Goal: Communication & Community: Answer question/provide support

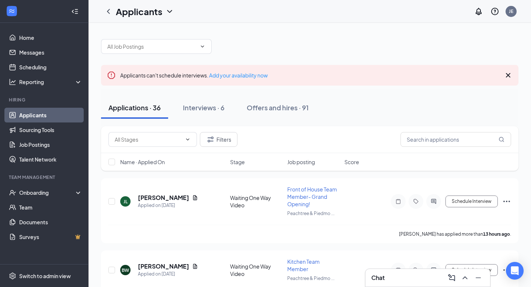
click at [399, 280] on div "Chat" at bounding box center [427, 278] width 113 height 12
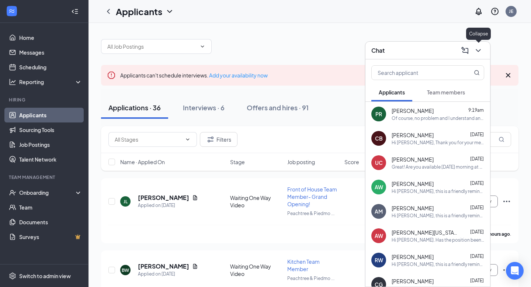
click at [479, 50] on icon "ChevronDown" at bounding box center [477, 50] width 5 height 3
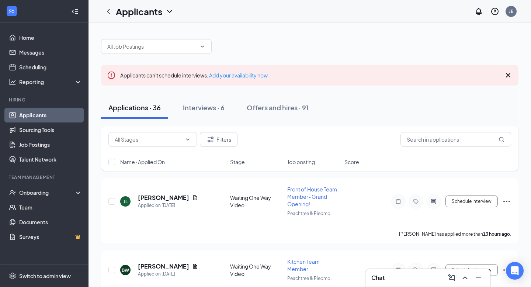
click at [509, 75] on icon "Cross" at bounding box center [507, 75] width 9 height 9
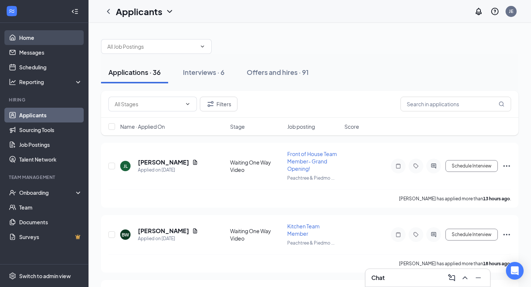
click at [39, 37] on link "Home" at bounding box center [50, 37] width 63 height 15
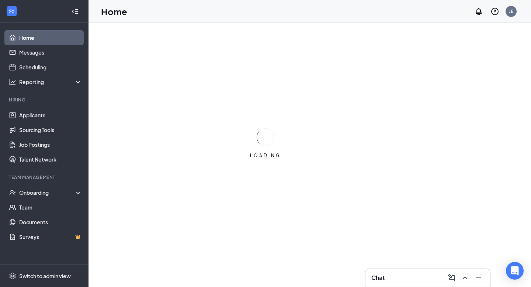
click at [424, 280] on div "Chat" at bounding box center [427, 278] width 113 height 12
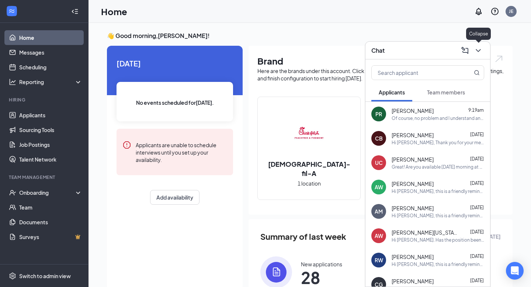
click at [480, 48] on icon "ChevronDown" at bounding box center [477, 50] width 9 height 9
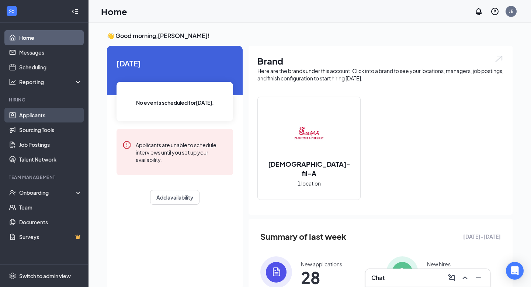
click at [32, 113] on link "Applicants" at bounding box center [50, 115] width 63 height 15
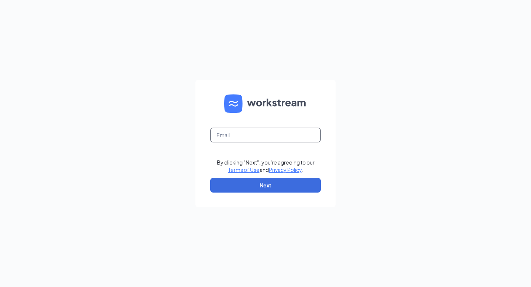
click at [255, 132] on input "text" at bounding box center [265, 134] width 111 height 15
type input "jennifer@cfapeachtreeandpiedmont.com"
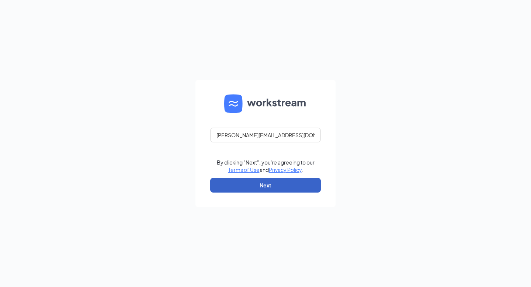
click at [271, 183] on button "Next" at bounding box center [265, 185] width 111 height 15
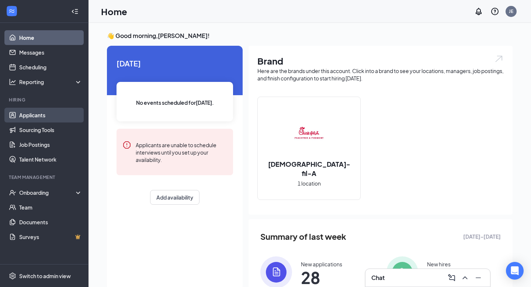
click at [21, 114] on link "Applicants" at bounding box center [50, 115] width 63 height 15
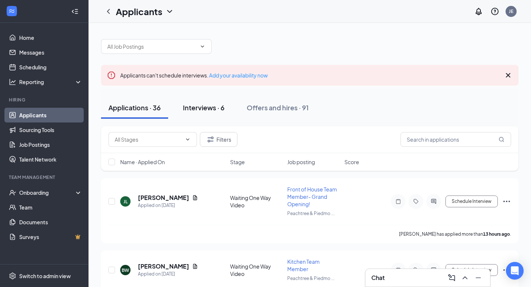
click at [215, 103] on div "Interviews · 6" at bounding box center [204, 107] width 42 height 9
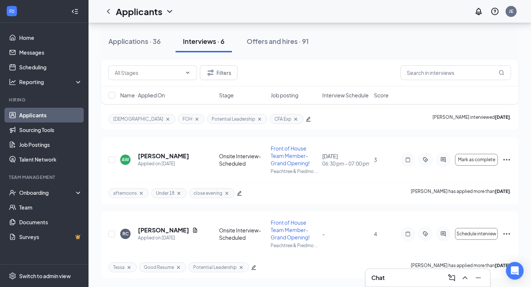
scroll to position [344, 0]
click at [398, 281] on div "Chat" at bounding box center [427, 278] width 113 height 12
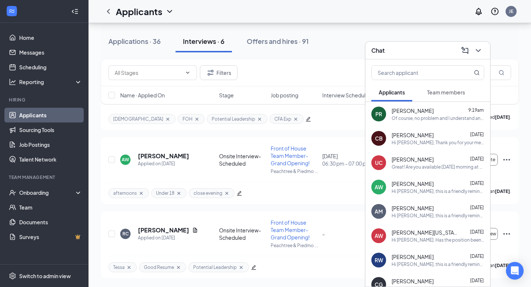
click at [420, 194] on div "AW [PERSON_NAME] [DATE] Hi [PERSON_NAME], this is a friendly reminder. Your in …" at bounding box center [427, 187] width 125 height 24
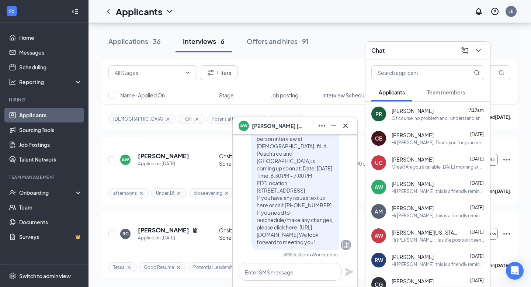
scroll to position [0, 0]
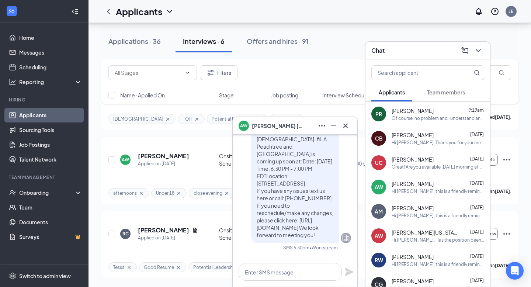
click at [332, 59] on div "Filters" at bounding box center [309, 72] width 417 height 27
click at [343, 126] on icon "Cross" at bounding box center [345, 125] width 9 height 9
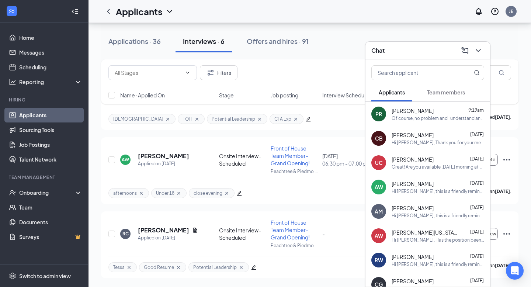
click at [480, 52] on icon "ChevronDown" at bounding box center [477, 50] width 9 height 9
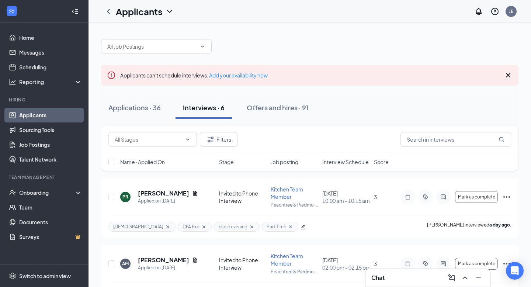
click at [61, 114] on link "Applicants" at bounding box center [50, 115] width 63 height 15
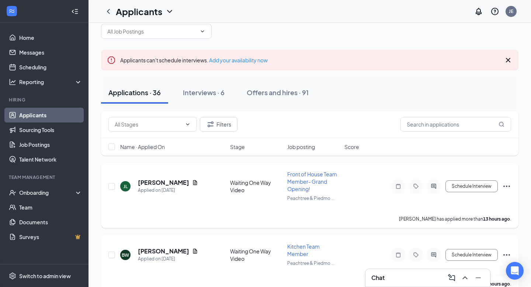
scroll to position [14, 0]
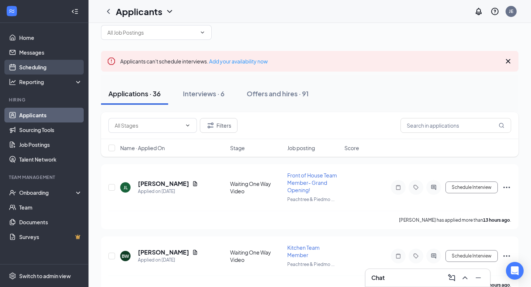
click at [39, 63] on link "Scheduling" at bounding box center [50, 67] width 63 height 15
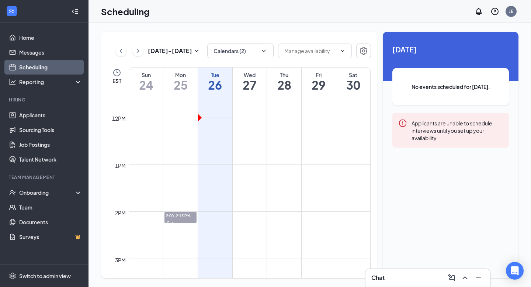
scroll to position [544, 0]
click at [265, 50] on icon "ChevronDown" at bounding box center [263, 50] width 7 height 7
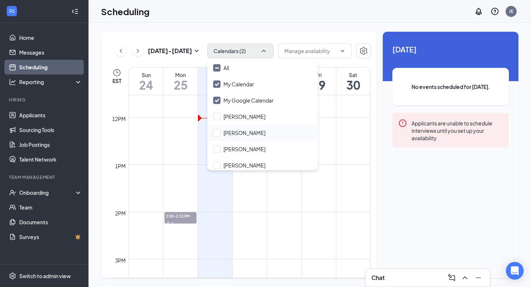
click at [220, 136] on div "[PERSON_NAME]" at bounding box center [262, 133] width 111 height 16
checkbox input "true"
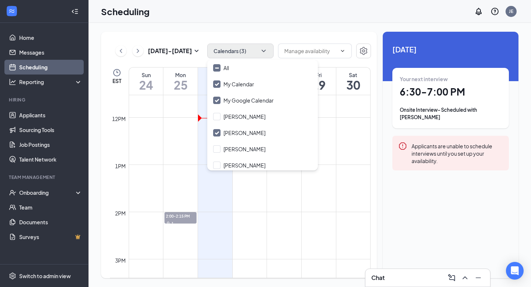
click at [461, 216] on div "Unavailable in basic plan [DATE] Your next interview 6:30 - 7:00 PM Onsite Inte…" at bounding box center [450, 155] width 136 height 246
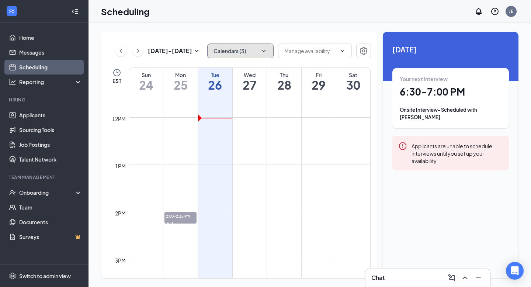
click at [262, 53] on icon "ChevronDown" at bounding box center [263, 50] width 7 height 7
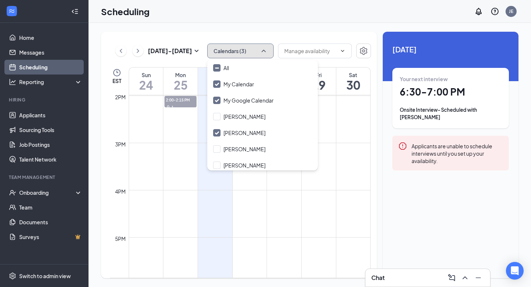
scroll to position [663, 0]
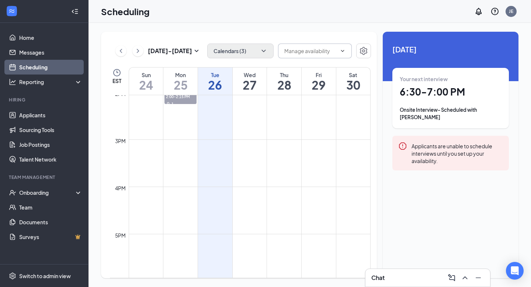
click at [340, 48] on icon "ChevronDown" at bounding box center [342, 51] width 6 height 6
click at [336, 52] on span at bounding box center [315, 50] width 74 height 15
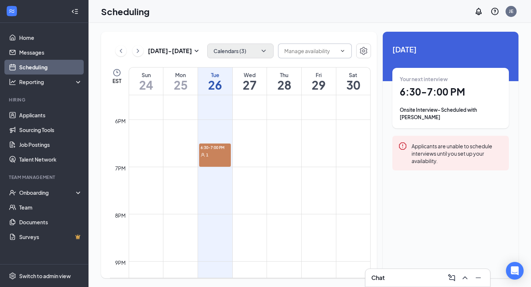
scroll to position [826, 0]
click at [364, 50] on icon "Settings" at bounding box center [363, 51] width 7 height 8
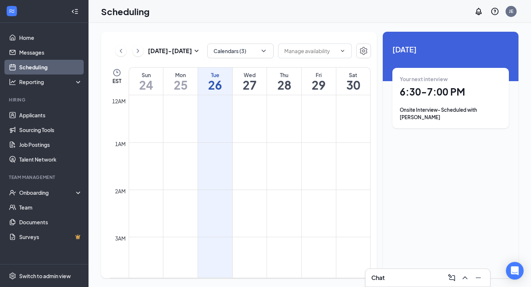
scroll to position [362, 0]
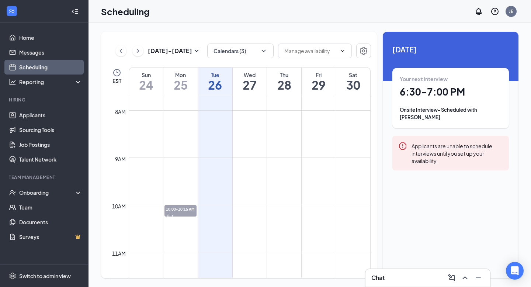
click at [288, 82] on h1 "28" at bounding box center [284, 84] width 34 height 13
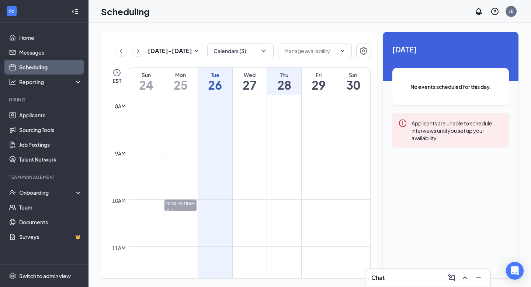
scroll to position [366, 0]
click at [258, 52] on button "Calendars (3)" at bounding box center [240, 50] width 66 height 15
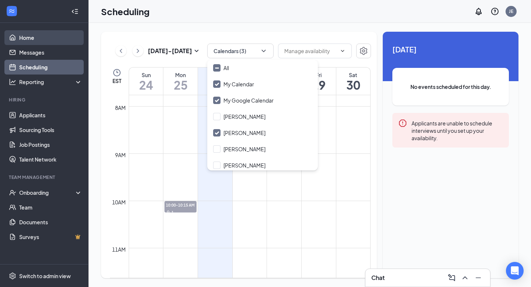
click at [42, 34] on link "Home" at bounding box center [50, 37] width 63 height 15
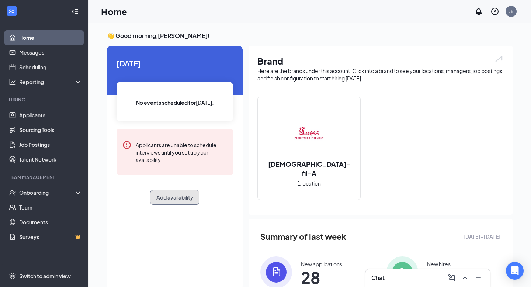
click at [172, 196] on button "Add availability" at bounding box center [174, 197] width 49 height 15
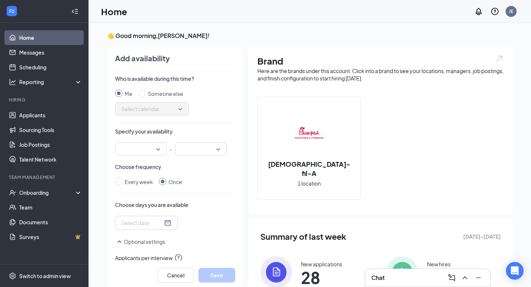
scroll to position [3, 0]
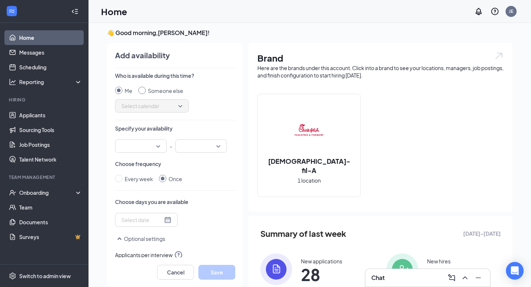
click at [144, 89] on input "Someone else" at bounding box center [141, 90] width 7 height 7
radio input "true"
radio input "false"
click at [187, 104] on div "Select calendar" at bounding box center [152, 105] width 74 height 13
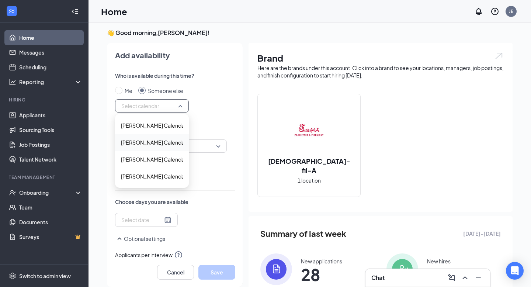
click at [164, 145] on span "[PERSON_NAME] Calendar" at bounding box center [153, 142] width 65 height 8
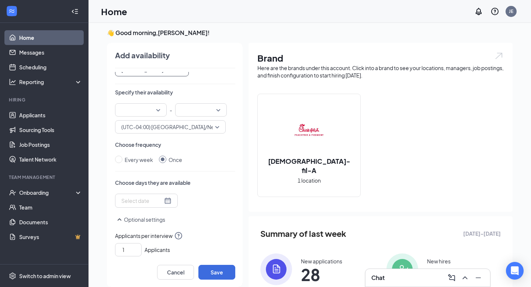
scroll to position [41, 0]
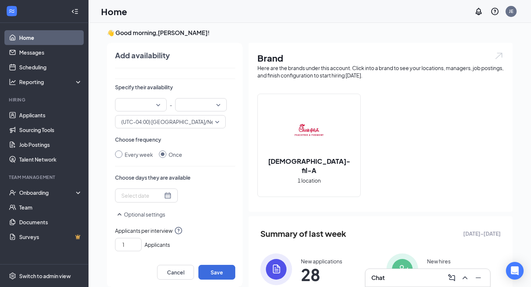
click at [118, 152] on input "Every week" at bounding box center [118, 153] width 7 height 7
radio input "true"
radio input "false"
click at [177, 193] on div at bounding box center [159, 196] width 76 height 12
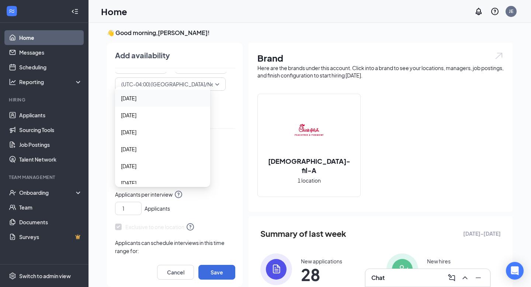
scroll to position [96, 0]
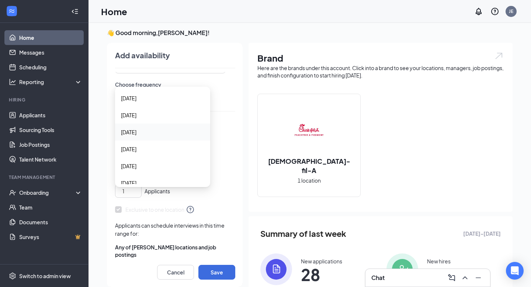
click at [154, 130] on span "[DATE]" at bounding box center [162, 132] width 83 height 8
click at [170, 161] on div "[DATE]" at bounding box center [162, 166] width 95 height 17
click at [175, 178] on div "[DATE]" at bounding box center [162, 184] width 95 height 17
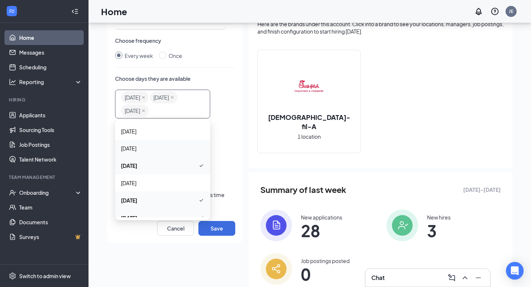
scroll to position [73, 0]
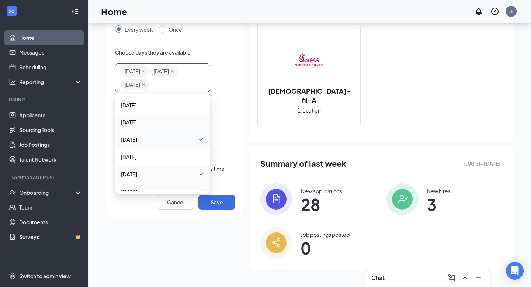
click at [236, 152] on div "Add availability Who is available during this time? Me Someone else [PERSON_NAM…" at bounding box center [171, 95] width 142 height 244
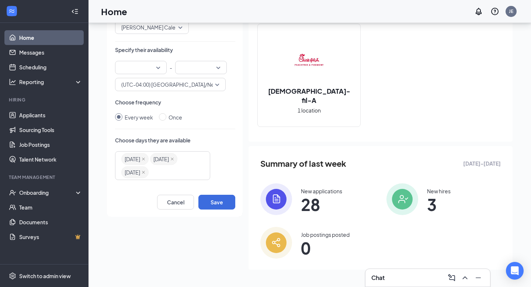
scroll to position [0, 0]
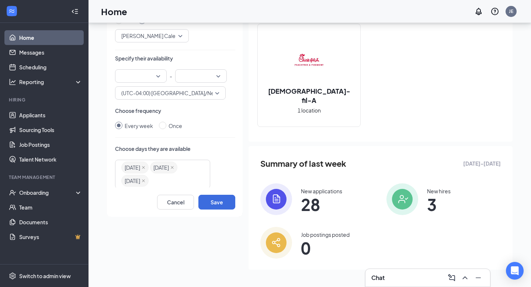
click at [157, 75] on div at bounding box center [141, 75] width 52 height 13
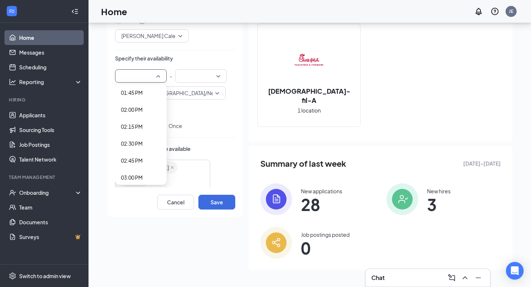
scroll to position [928, 0]
click at [136, 116] on span "02:00 PM" at bounding box center [132, 116] width 22 height 8
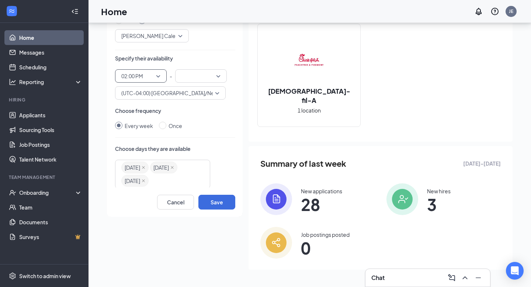
click at [217, 76] on div at bounding box center [201, 75] width 52 height 13
click at [197, 94] on span "04:00 PM" at bounding box center [192, 95] width 22 height 8
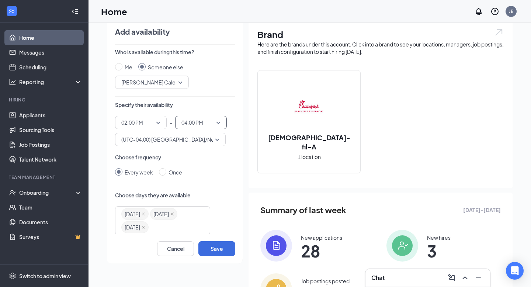
scroll to position [0, 0]
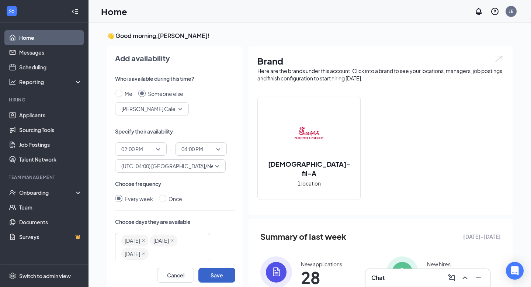
click at [218, 276] on button "Save" at bounding box center [216, 274] width 37 height 15
radio input "false"
radio input "true"
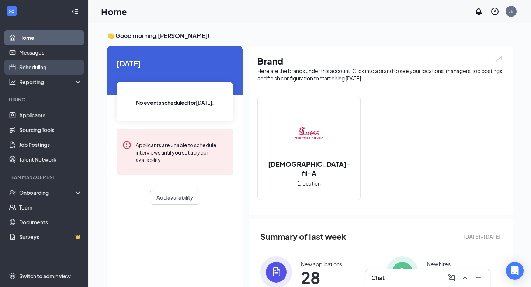
click at [48, 67] on link "Scheduling" at bounding box center [50, 67] width 63 height 15
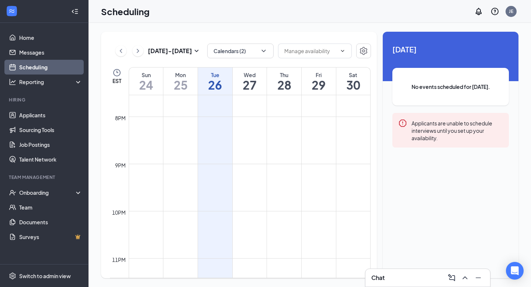
scroll to position [949, 0]
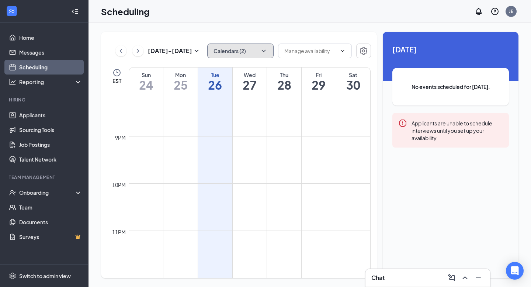
click at [265, 47] on icon "ChevronDown" at bounding box center [263, 50] width 7 height 7
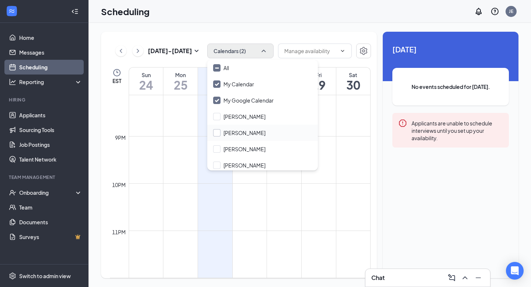
click at [217, 134] on input "[PERSON_NAME]" at bounding box center [239, 132] width 52 height 7
checkbox input "true"
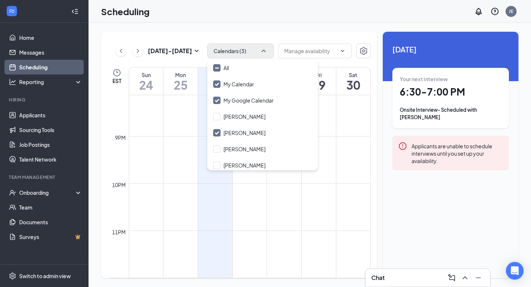
click at [293, 13] on div "Scheduling JE" at bounding box center [309, 11] width 442 height 23
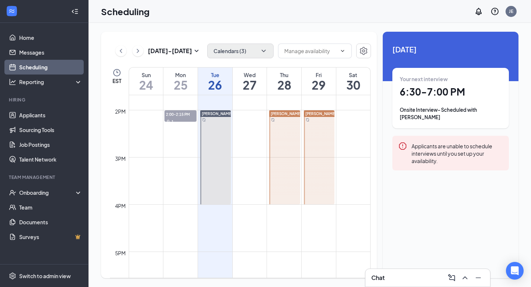
scroll to position [647, 0]
click at [342, 43] on span at bounding box center [315, 50] width 74 height 15
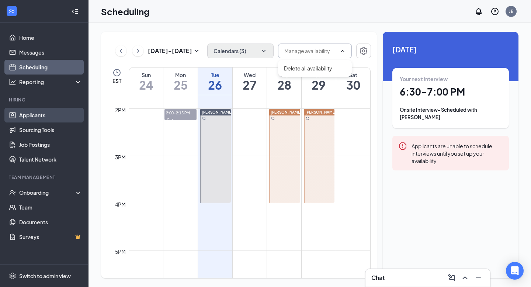
click at [28, 112] on link "Applicants" at bounding box center [50, 115] width 63 height 15
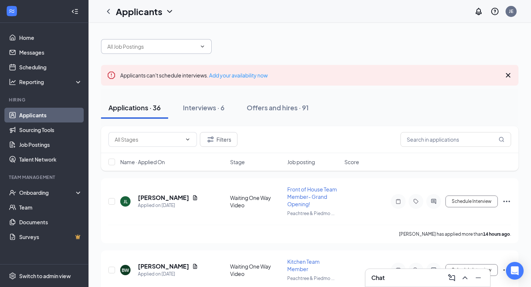
click at [192, 43] on input "text" at bounding box center [151, 46] width 89 height 8
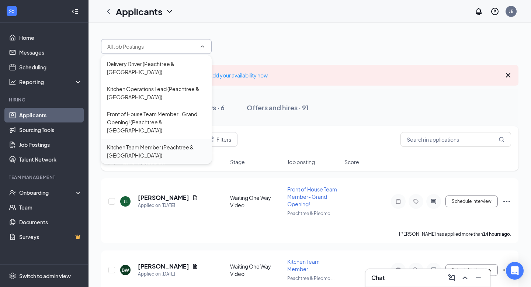
click at [144, 143] on div "Kitchen Team Member (Peachtree & [GEOGRAPHIC_DATA])" at bounding box center [156, 151] width 99 height 16
type input "Kitchen Team Member (Peachtree & [GEOGRAPHIC_DATA])"
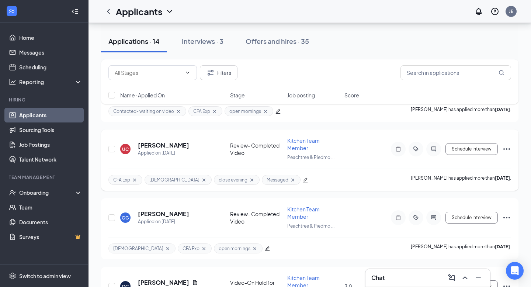
scroll to position [597, 0]
click at [174, 141] on h5 "[PERSON_NAME]" at bounding box center [163, 145] width 51 height 8
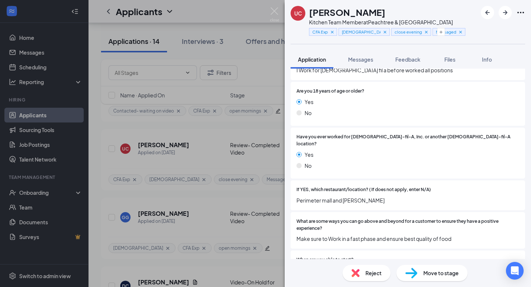
scroll to position [126, 0]
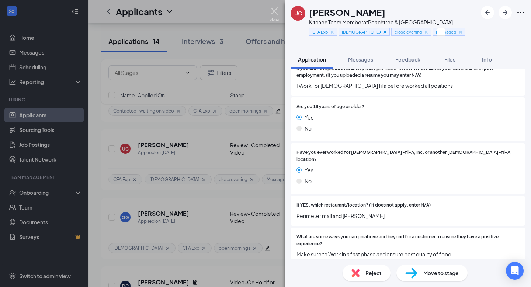
click at [275, 12] on img at bounding box center [274, 14] width 9 height 14
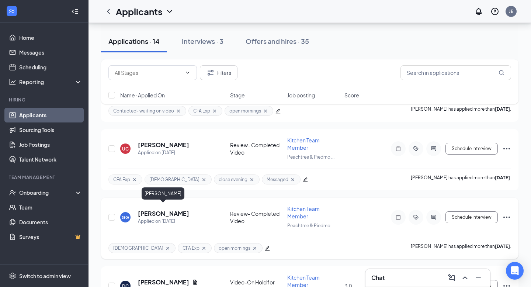
click at [157, 210] on h5 "[PERSON_NAME]" at bounding box center [163, 213] width 51 height 8
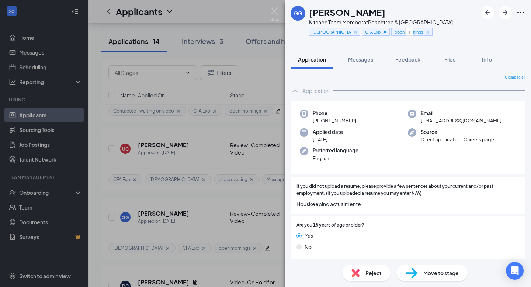
click at [157, 140] on div "GG [PERSON_NAME] Kitchen Team Member at Peachtree & Piedmont BOH CFA Exp open m…" at bounding box center [265, 143] width 531 height 287
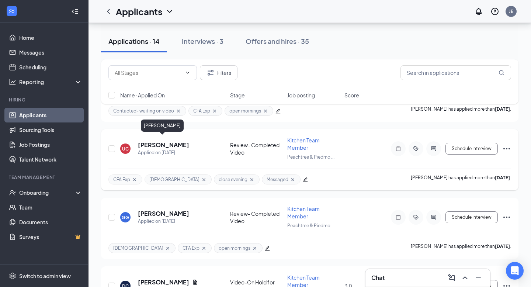
click at [163, 141] on h5 "[PERSON_NAME]" at bounding box center [163, 145] width 51 height 8
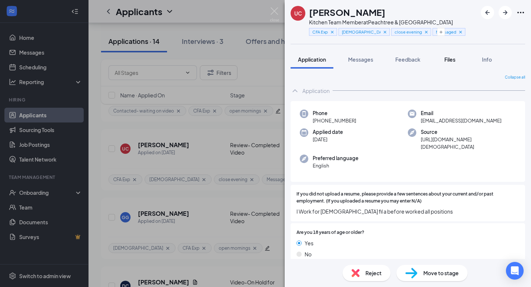
click at [450, 60] on span "Files" at bounding box center [449, 59] width 11 height 7
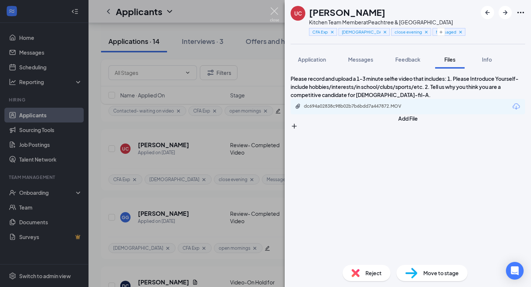
click at [270, 14] on img at bounding box center [274, 14] width 9 height 14
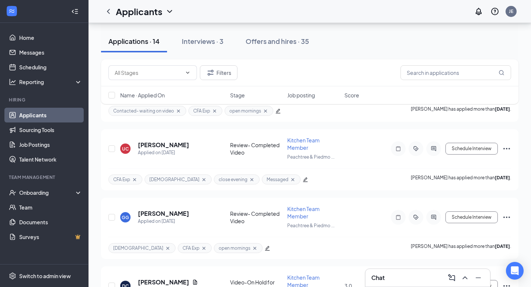
click at [392, 282] on div "Chat" at bounding box center [427, 278] width 113 height 12
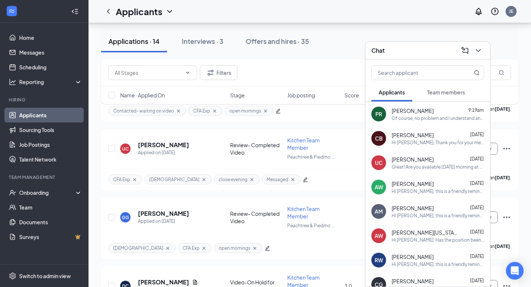
click at [444, 122] on div "PR [PERSON_NAME] 9:19am Of course, no problem and I understand and realized you…" at bounding box center [427, 114] width 125 height 24
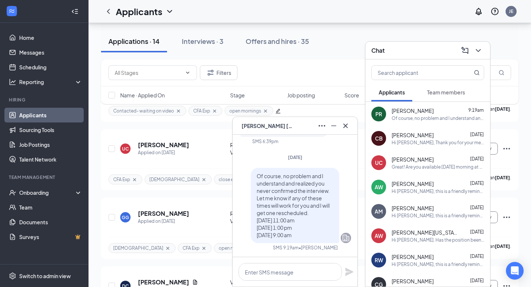
drag, startPoint x: 326, startPoint y: 234, endPoint x: 255, endPoint y: 186, distance: 86.1
click at [255, 186] on div "Of course, no problem and I understand and realized you never confirmed the int…" at bounding box center [295, 205] width 88 height 75
copy span "Let me know if any of these times will work for you and I will get one reschedu…"
click at [344, 130] on button at bounding box center [345, 126] width 12 height 12
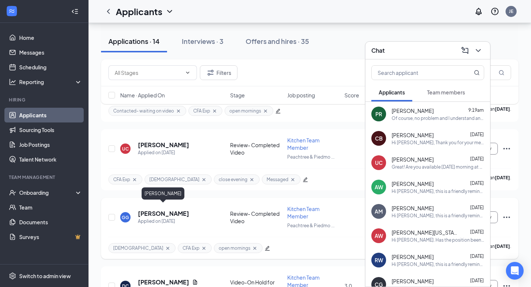
click at [178, 211] on h5 "[PERSON_NAME]" at bounding box center [163, 213] width 51 height 8
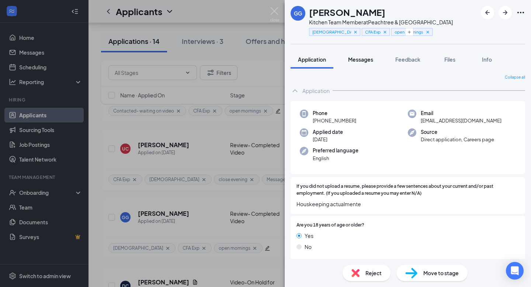
click at [356, 58] on span "Messages" at bounding box center [360, 59] width 25 height 7
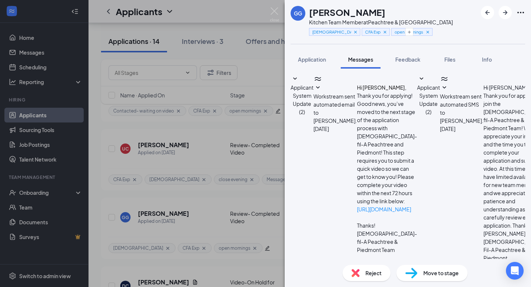
scroll to position [3, 0]
click at [440, 124] on span "Workstream sent automated SMS to [PERSON_NAME]." at bounding box center [461, 108] width 43 height 31
click at [353, 262] on textarea at bounding box center [347, 284] width 114 height 44
paste textarea "Let me know if any of these times will work for you and I will get one reschedu…"
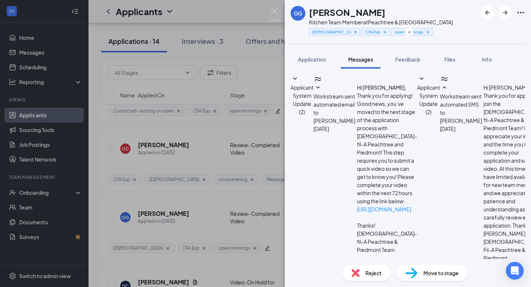
scroll to position [2, 0]
click at [307, 262] on textarea "Hello [PERSON_NAME], Let me know if any of these times will work for you and I …" at bounding box center [347, 284] width 114 height 44
drag, startPoint x: 416, startPoint y: 201, endPoint x: 438, endPoint y: 206, distance: 22.6
click at [405, 262] on textarea "Hello [PERSON_NAME], Would you be available for a phone interview Let me know i…" at bounding box center [347, 284] width 114 height 44
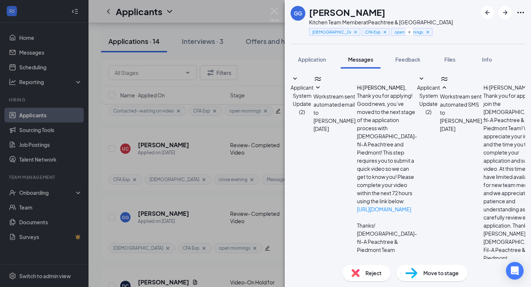
click at [405, 262] on textarea "Hello [PERSON_NAME], Would you be available for a phone interview? If so would …" at bounding box center [347, 284] width 114 height 44
click at [405, 262] on textarea "Hello [PERSON_NAME], Would you be available for a phone interview? If so, would…" at bounding box center [347, 284] width 114 height 44
click at [363, 262] on textarea "Hello [PERSON_NAME], Would you be available for a phone interview this week? If…" at bounding box center [347, 284] width 114 height 44
click at [308, 262] on textarea "Hello [PERSON_NAME], This is [PERSON_NAME] with [DEMOGRAPHIC_DATA]-fil-A Peacht…" at bounding box center [347, 284] width 114 height 44
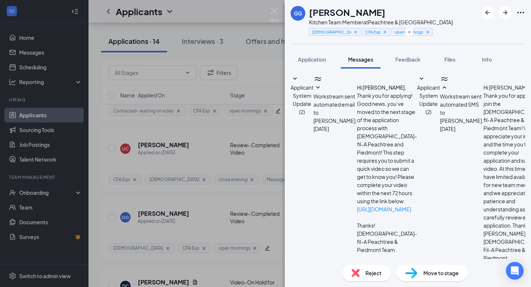
type textarea "Hello [PERSON_NAME], This is [PERSON_NAME] with [DEMOGRAPHIC_DATA]-fil-A Peacht…"
drag, startPoint x: 415, startPoint y: 168, endPoint x: 341, endPoint y: 118, distance: 89.1
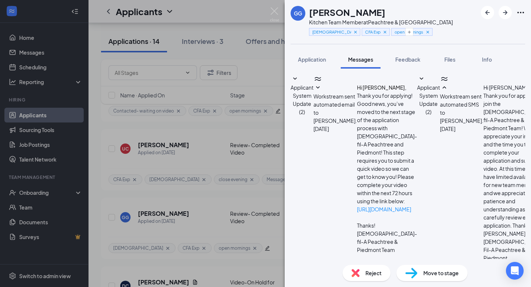
copy span "Hello [PERSON_NAME], This is [PERSON_NAME] with [DEMOGRAPHIC_DATA]-fil-A Peacht…"
click at [273, 10] on img at bounding box center [274, 14] width 9 height 14
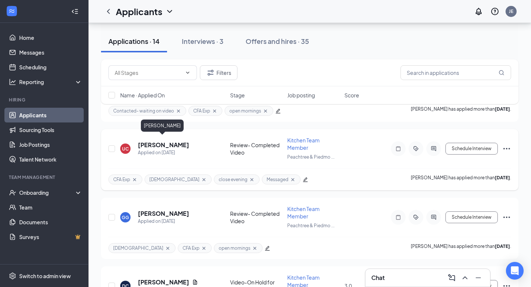
click at [155, 141] on h5 "[PERSON_NAME]" at bounding box center [163, 145] width 51 height 8
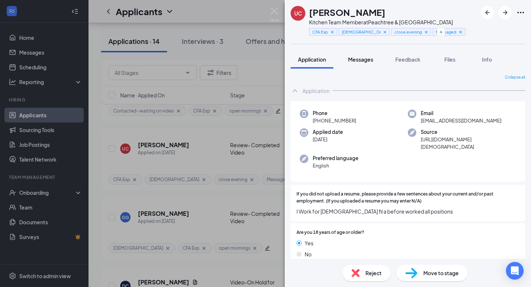
click at [361, 60] on span "Messages" at bounding box center [360, 59] width 25 height 7
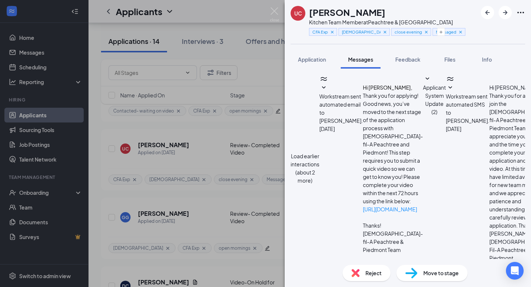
scroll to position [387, 0]
click at [358, 262] on textarea at bounding box center [347, 284] width 114 height 44
paste textarea "Hello [PERSON_NAME], This is [PERSON_NAME] with [DEMOGRAPHIC_DATA]-fil-A Peacht…"
click at [350, 262] on textarea "Hello [PERSON_NAME], This is [PERSON_NAME] with [DEMOGRAPHIC_DATA]-fil-A Peacht…" at bounding box center [347, 284] width 114 height 44
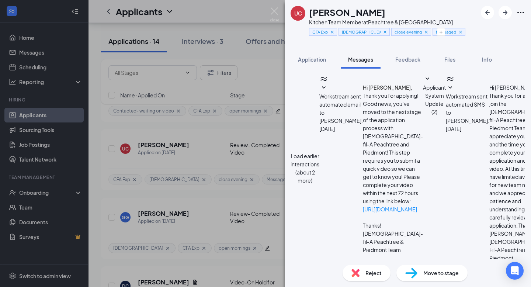
click at [349, 262] on textarea "Hello [PERSON_NAME], This is [PERSON_NAME] with [DEMOGRAPHIC_DATA]-fil-A Peacht…" at bounding box center [347, 284] width 114 height 44
click at [397, 262] on textarea "Hello [PERSON_NAME], This is [PERSON_NAME] with [DEMOGRAPHIC_DATA]-fil-A Peacht…" at bounding box center [347, 284] width 114 height 44
click at [344, 262] on textarea "Hello [PERSON_NAME], This is [PERSON_NAME] with [DEMOGRAPHIC_DATA]-fil-A Peacht…" at bounding box center [347, 284] width 114 height 44
click at [405, 262] on textarea "Hello [PERSON_NAME], This is [PERSON_NAME] with [DEMOGRAPHIC_DATA]-fil-A Peacht…" at bounding box center [347, 284] width 114 height 44
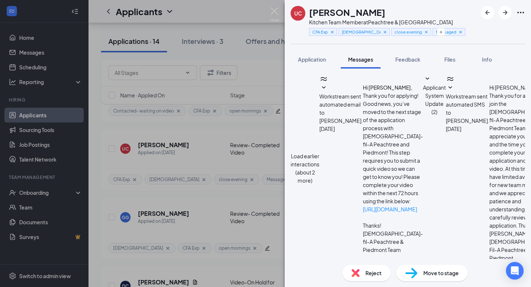
scroll to position [13, 0]
click at [385, 262] on textarea "Hello [PERSON_NAME], This is [PERSON_NAME] with [DEMOGRAPHIC_DATA]-fil-A Peacht…" at bounding box center [347, 284] width 114 height 44
click at [382, 262] on textarea "Hello [PERSON_NAME], This is [PERSON_NAME] with [DEMOGRAPHIC_DATA]-fil-A Peacht…" at bounding box center [347, 284] width 114 height 44
click at [368, 262] on textarea "Hello [PERSON_NAME], This is [PERSON_NAME] with [DEMOGRAPHIC_DATA]-fil-A Peacht…" at bounding box center [347, 284] width 114 height 44
type textarea "Hello [PERSON_NAME], This is [PERSON_NAME] with [DEMOGRAPHIC_DATA]-fil-A Peacht…"
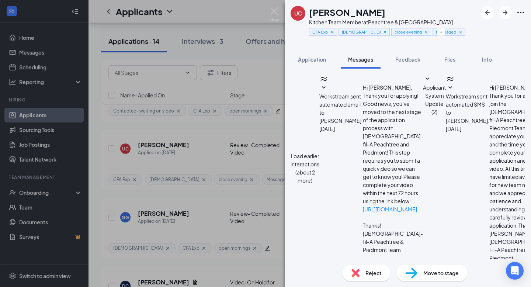
click at [272, 11] on img at bounding box center [274, 14] width 9 height 14
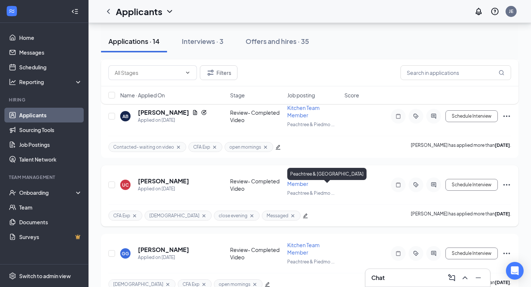
scroll to position [507, 0]
